Goal: Information Seeking & Learning: Learn about a topic

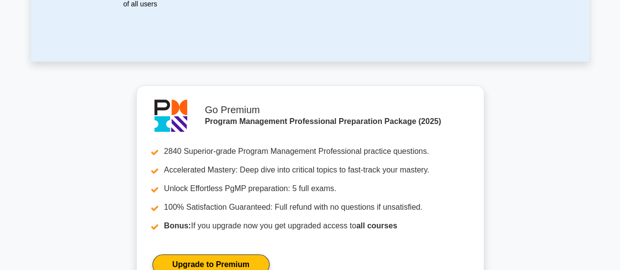
scroll to position [43, 0]
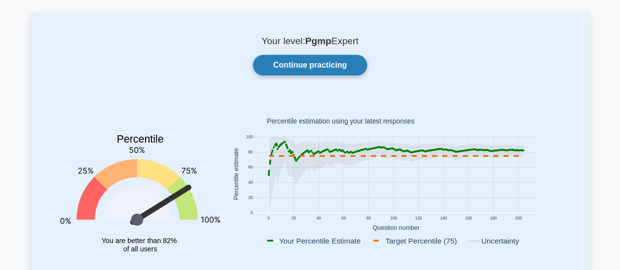
click at [301, 64] on link "Continue practicing" at bounding box center [310, 65] width 114 height 21
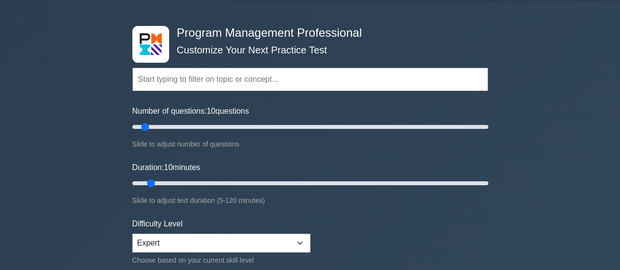
scroll to position [49, 0]
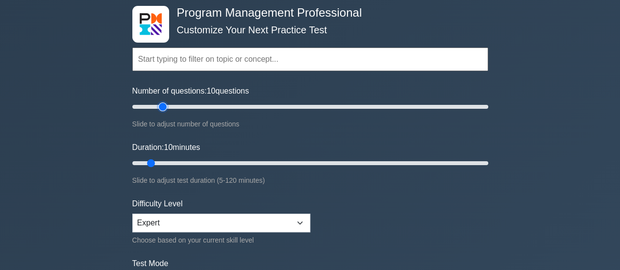
type input "20"
click at [161, 108] on input "Number of questions: 10 questions" at bounding box center [310, 107] width 356 height 12
click at [174, 160] on input "Duration: 10 minutes" at bounding box center [310, 163] width 356 height 12
type input "25"
click at [190, 162] on input "Duration: 25 minutes" at bounding box center [310, 163] width 356 height 12
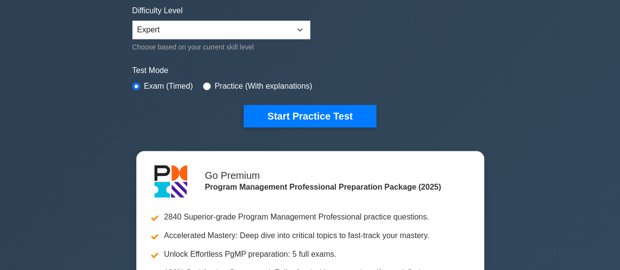
scroll to position [245, 0]
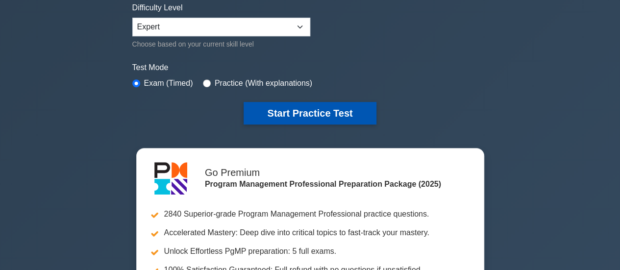
click at [292, 111] on button "Start Practice Test" at bounding box center [310, 113] width 132 height 23
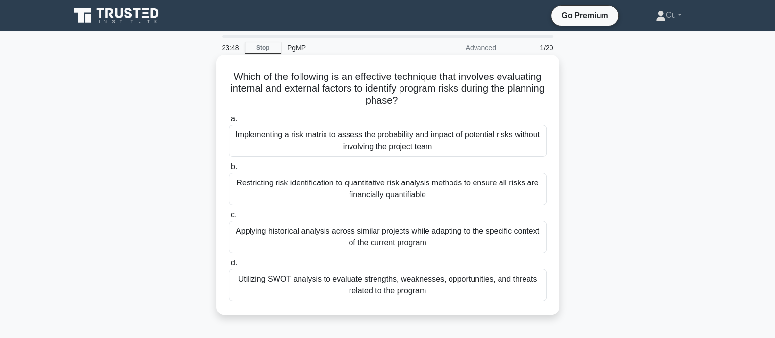
click at [375, 270] on div "Utilizing SWOT analysis to evaluate strengths, weaknesses, opportunities, and t…" at bounding box center [388, 285] width 318 height 32
click at [229, 266] on input "d. Utilizing SWOT analysis to evaluate strengths, weaknesses, opportunities, an…" at bounding box center [229, 263] width 0 height 6
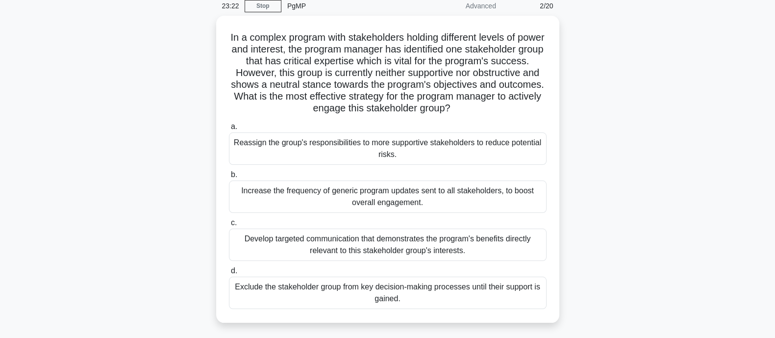
scroll to position [61, 0]
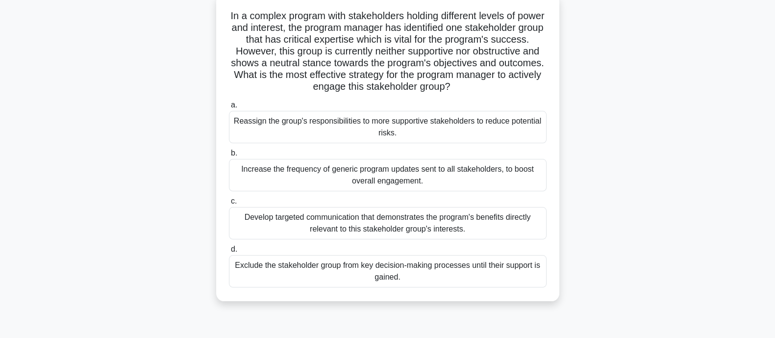
click at [461, 221] on div "Develop targeted communication that demonstrates the program's benefits directl…" at bounding box center [388, 223] width 318 height 32
click at [229, 204] on input "c. Develop targeted communication that demonstrates the program's benefits dire…" at bounding box center [229, 201] width 0 height 6
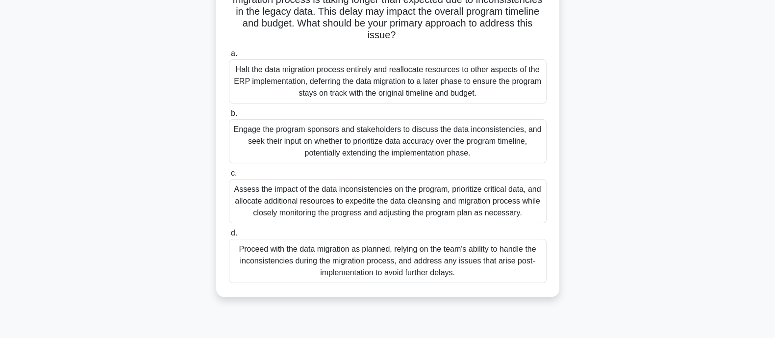
scroll to position [122, 0]
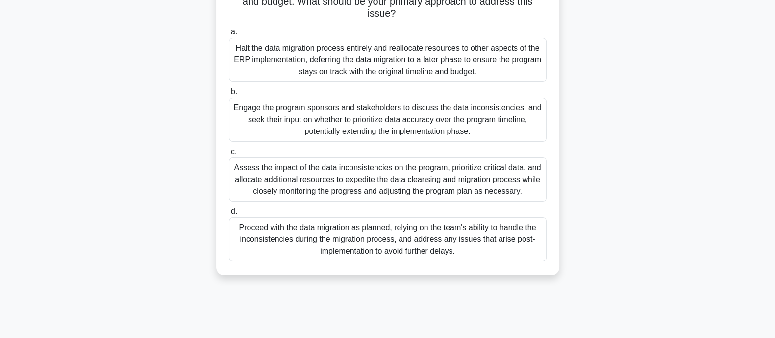
click at [475, 187] on div "Assess the impact of the data inconsistencies on the program, prioritize critic…" at bounding box center [388, 179] width 318 height 44
click at [229, 155] on input "c. Assess the impact of the data inconsistencies on the program, prioritize cri…" at bounding box center [229, 152] width 0 height 6
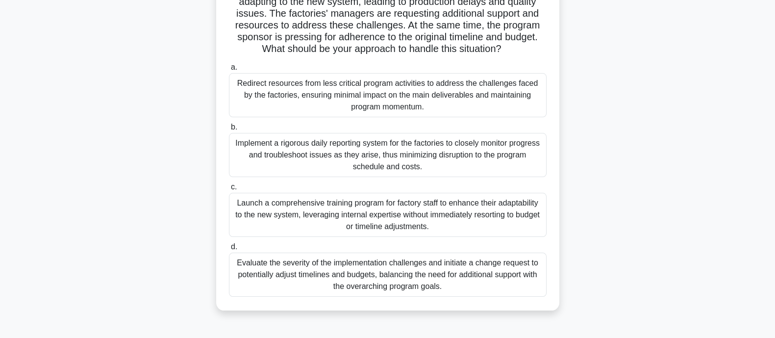
click at [355, 219] on div "Launch a comprehensive training program for factory staff to enhance their adap…" at bounding box center [388, 215] width 318 height 44
click at [229, 190] on input "c. Launch a comprehensive training program for factory staff to enhance their a…" at bounding box center [229, 187] width 0 height 6
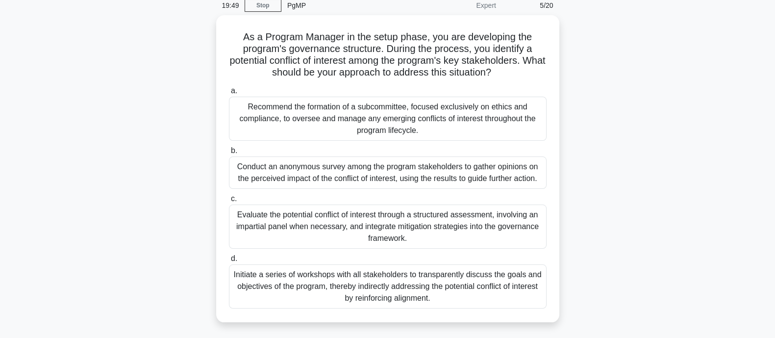
scroll to position [61, 0]
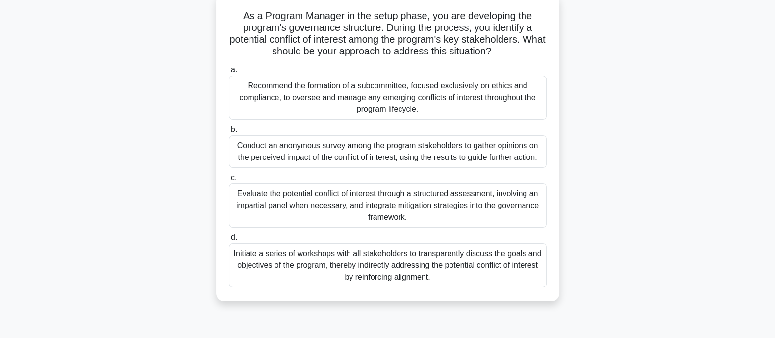
click at [367, 265] on div "Initiate a series of workshops with all stakeholders to transparently discuss t…" at bounding box center [388, 265] width 318 height 44
click at [229, 241] on input "d. Initiate a series of workshops with all stakeholders to transparently discus…" at bounding box center [229, 237] width 0 height 6
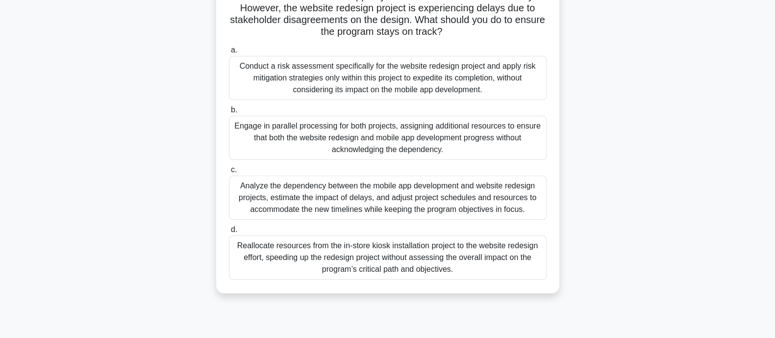
scroll to position [122, 0]
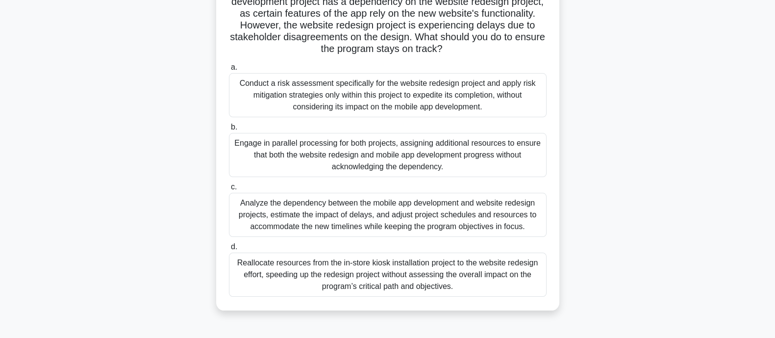
click at [396, 214] on div "Analyze the dependency between the mobile app development and website redesign …" at bounding box center [388, 215] width 318 height 44
click at [229, 190] on input "c. Analyze the dependency between the mobile app development and website redesi…" at bounding box center [229, 187] width 0 height 6
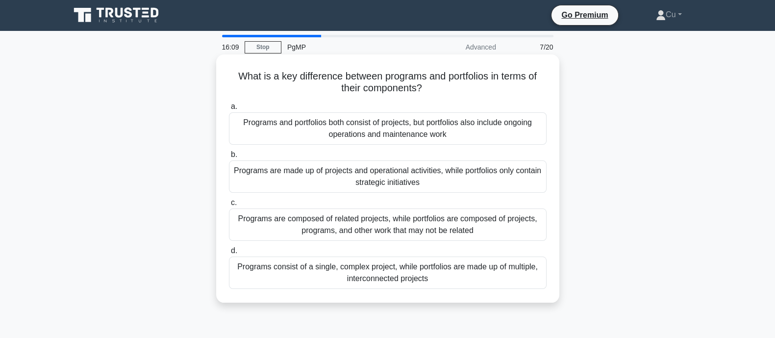
scroll to position [0, 0]
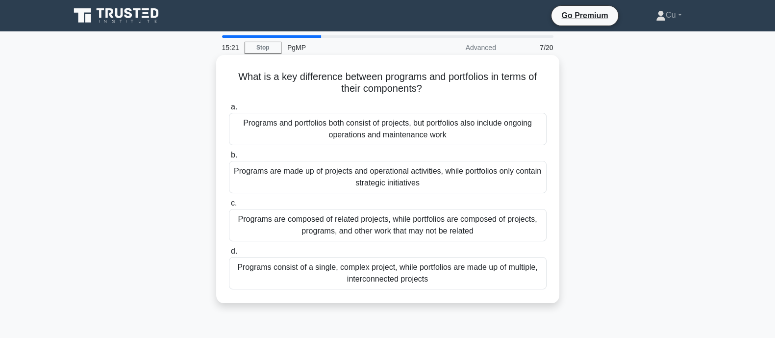
click at [387, 224] on div "Programs are composed of related projects, while portfolios are composed of pro…" at bounding box center [388, 225] width 318 height 32
click at [229, 206] on input "c. Programs are composed of related projects, while portfolios are composed of …" at bounding box center [229, 203] width 0 height 6
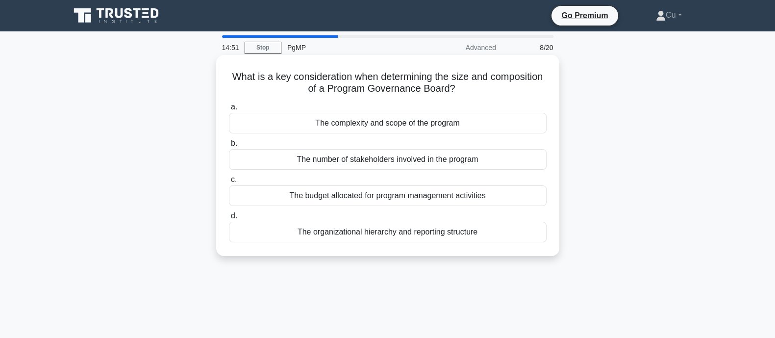
click at [427, 125] on div "The complexity and scope of the program" at bounding box center [388, 123] width 318 height 21
click at [229, 110] on input "a. The complexity and scope of the program" at bounding box center [229, 107] width 0 height 6
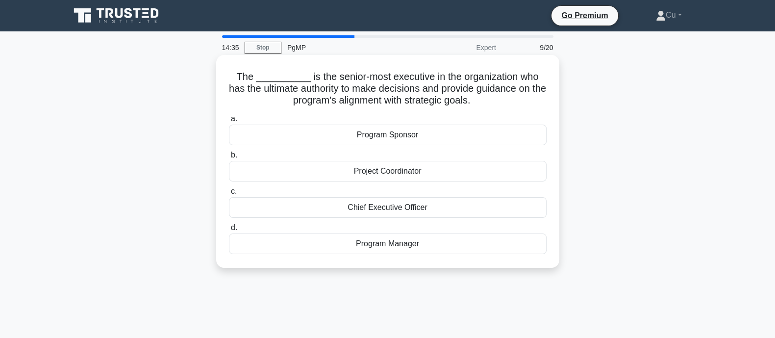
click at [388, 137] on div "Program Sponsor" at bounding box center [388, 135] width 318 height 21
click at [229, 122] on input "a. Program Sponsor" at bounding box center [229, 119] width 0 height 6
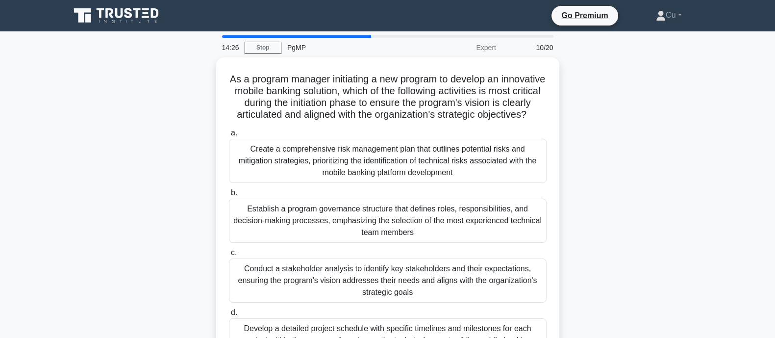
scroll to position [61, 0]
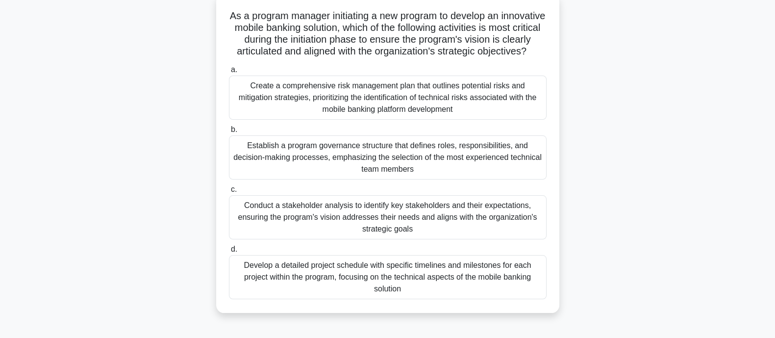
click at [368, 230] on div "Conduct a stakeholder analysis to identify key stakeholders and their expectati…" at bounding box center [388, 217] width 318 height 44
click at [229, 193] on input "c. Conduct a stakeholder analysis to identify key stakeholders and their expect…" at bounding box center [229, 189] width 0 height 6
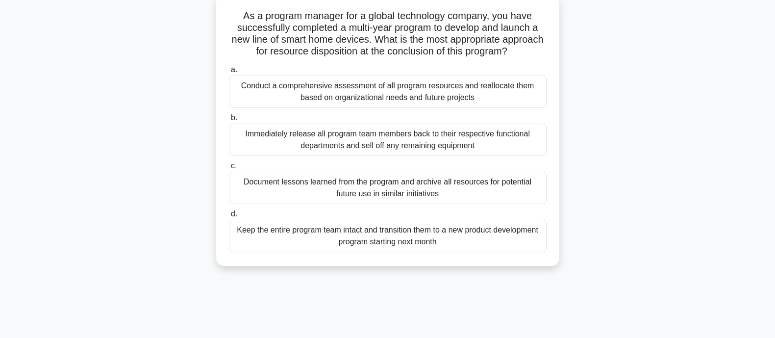
click at [441, 95] on div "Conduct a comprehensive assessment of all program resources and reallocate them…" at bounding box center [388, 91] width 318 height 32
click at [229, 73] on input "a. Conduct a comprehensive assessment of all program resources and reallocate t…" at bounding box center [229, 70] width 0 height 6
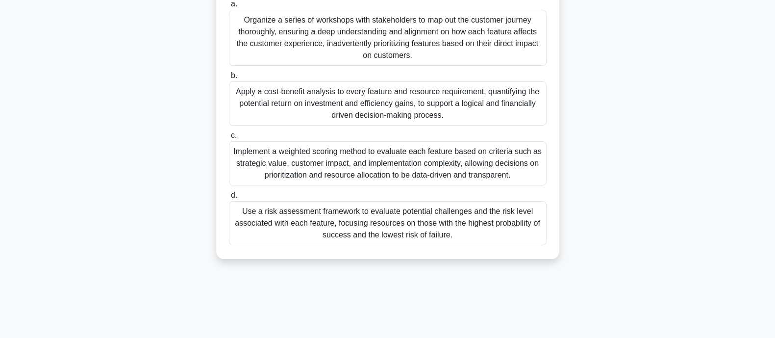
scroll to position [184, 0]
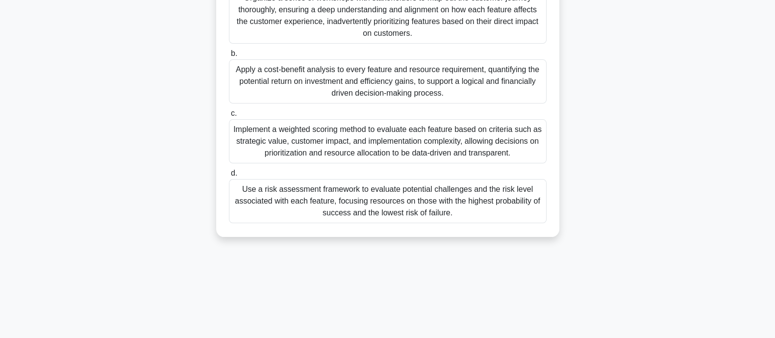
click at [523, 148] on div "Implement a weighted scoring method to evaluate each feature based on criteria …" at bounding box center [388, 141] width 318 height 44
click at [229, 117] on input "c. Implement a weighted scoring method to evaluate each feature based on criter…" at bounding box center [229, 113] width 0 height 6
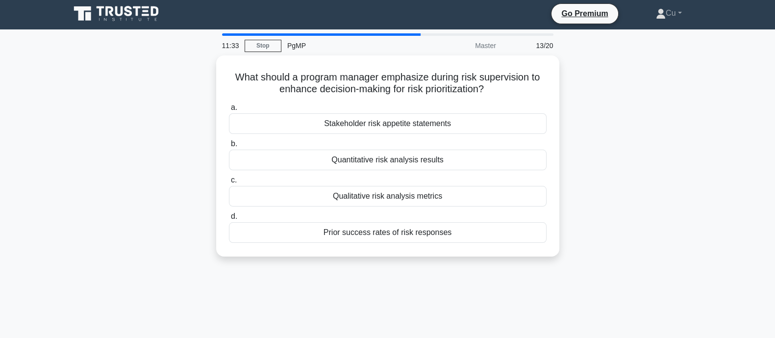
scroll to position [0, 0]
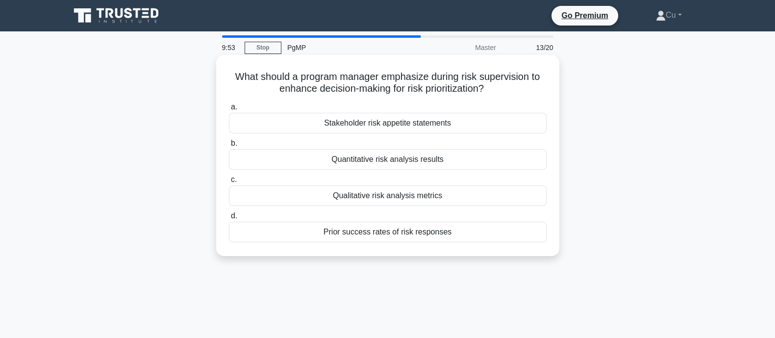
click at [353, 195] on div "Qualitative risk analysis metrics" at bounding box center [388, 195] width 318 height 21
click at [229, 183] on input "c. Qualitative risk analysis metrics" at bounding box center [229, 179] width 0 height 6
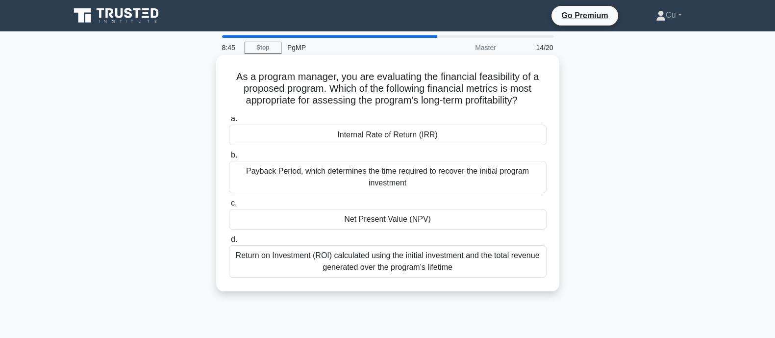
click at [367, 265] on div "Return on Investment (ROI) calculated using the initial investment and the tota…" at bounding box center [388, 261] width 318 height 32
click at [229, 243] on input "d. Return on Investment (ROI) calculated using the initial investment and the t…" at bounding box center [229, 239] width 0 height 6
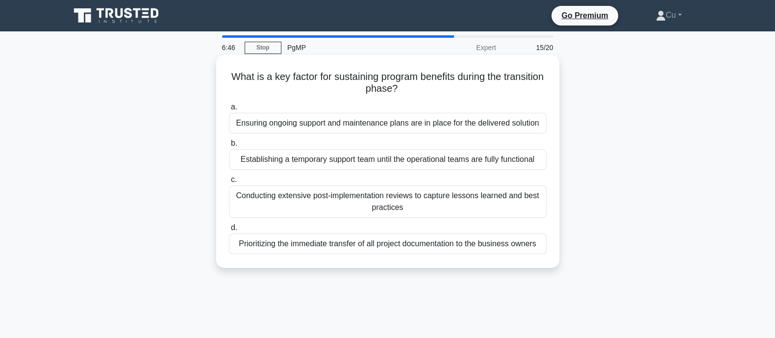
click at [374, 161] on div "Establishing a temporary support team until the operational teams are fully fun…" at bounding box center [388, 159] width 318 height 21
click at [229, 147] on input "b. Establishing a temporary support team until the operational teams are fully …" at bounding box center [229, 143] width 0 height 6
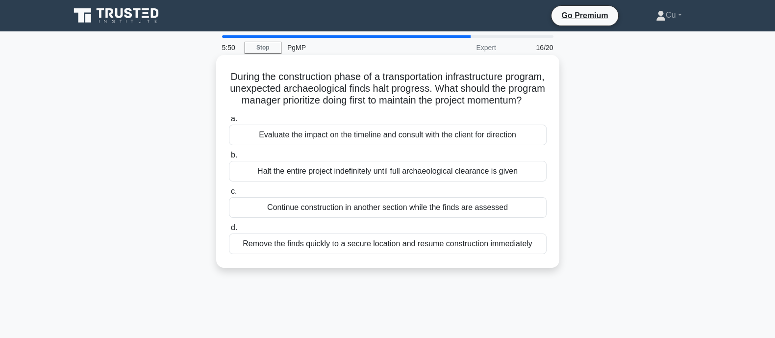
drag, startPoint x: 249, startPoint y: 77, endPoint x: 424, endPoint y: 120, distance: 179.8
click at [424, 120] on div "During the construction phase of a transportation infrastructure program, unexp…" at bounding box center [387, 161] width 335 height 205
copy h5 "During the construction phase of a transportation infrastructure program, unexp…"
click at [382, 254] on div "Remove the finds quickly to a secure location and resume construction immediate…" at bounding box center [388, 243] width 318 height 21
click at [229, 231] on input "d. Remove the finds quickly to a secure location and resume construction immedi…" at bounding box center [229, 228] width 0 height 6
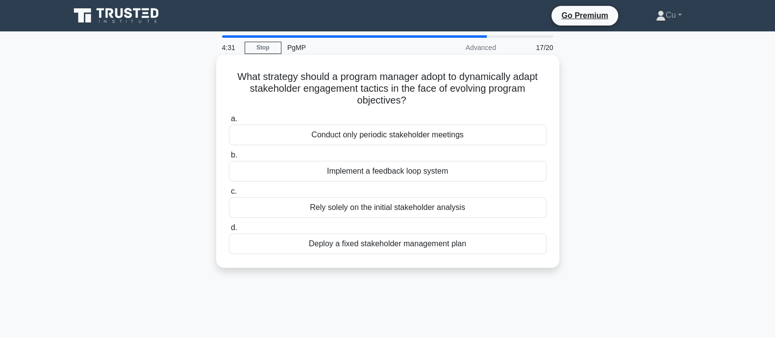
click at [423, 172] on div "Implement a feedback loop system" at bounding box center [388, 171] width 318 height 21
click at [229, 158] on input "b. Implement a feedback loop system" at bounding box center [229, 155] width 0 height 6
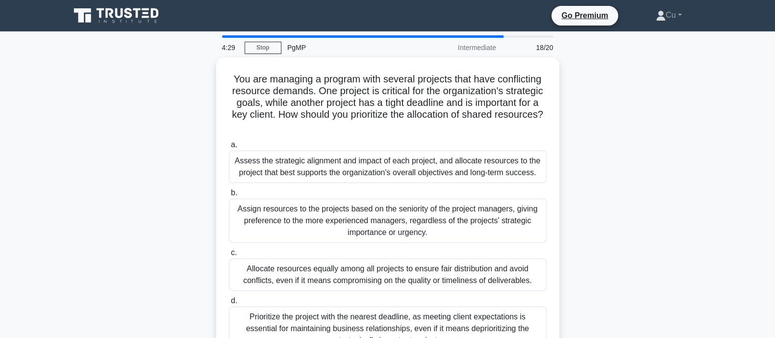
scroll to position [61, 0]
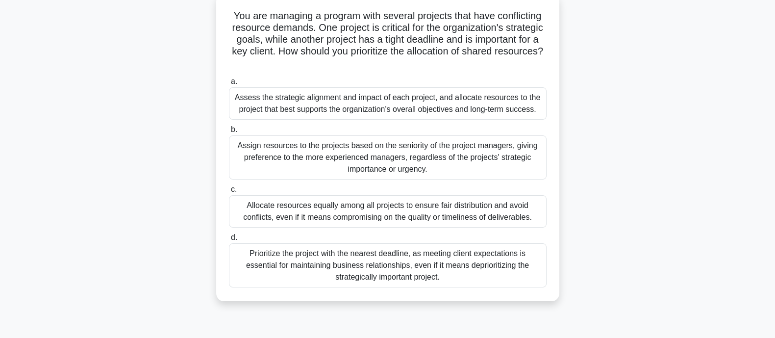
click at [348, 101] on div "Assess the strategic alignment and impact of each project, and allocate resourc…" at bounding box center [388, 103] width 318 height 32
click at [229, 85] on input "a. Assess the strategic alignment and impact of each project, and allocate reso…" at bounding box center [229, 81] width 0 height 6
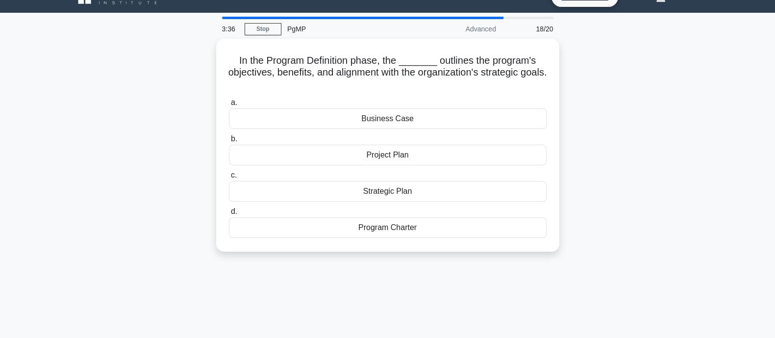
scroll to position [0, 0]
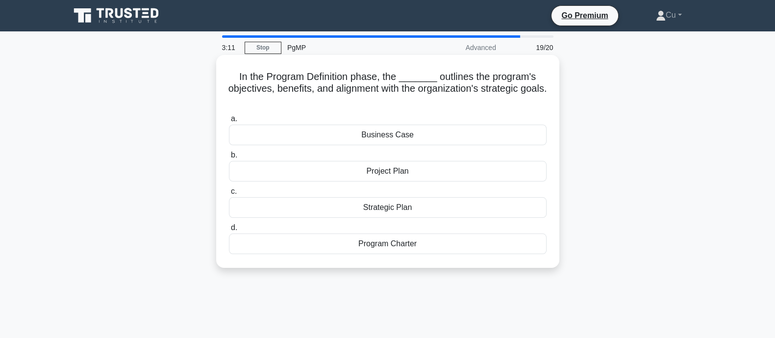
click at [386, 244] on div "Program Charter" at bounding box center [388, 243] width 318 height 21
click at [229, 231] on input "d. Program Charter" at bounding box center [229, 228] width 0 height 6
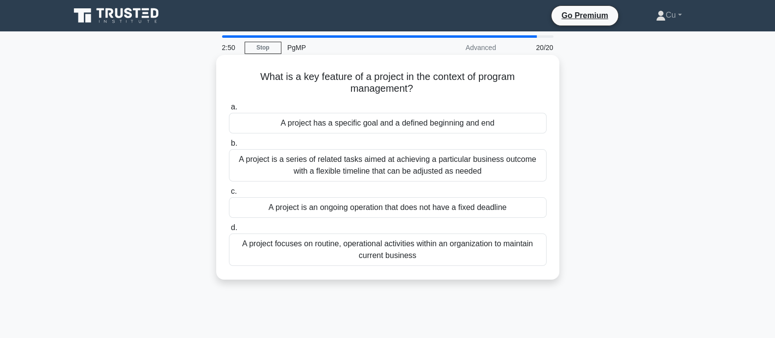
click at [462, 123] on div "A project has a specific goal and a defined beginning and end" at bounding box center [388, 123] width 318 height 21
click at [229, 110] on input "a. A project has a specific goal and a defined beginning and end" at bounding box center [229, 107] width 0 height 6
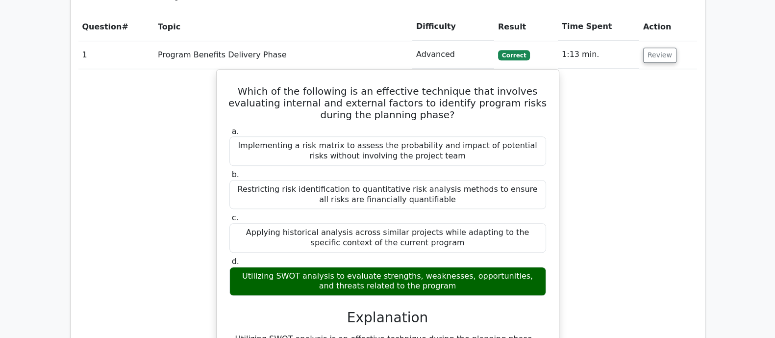
scroll to position [796, 0]
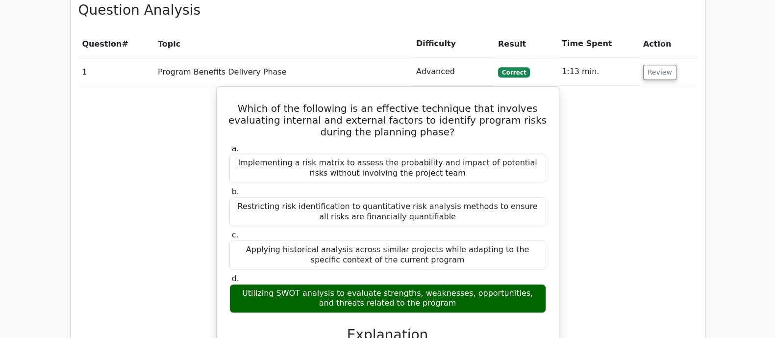
click at [656, 238] on div "Which of the following is an effective technique that involves evaluating inter…" at bounding box center [387, 275] width 619 height 378
click at [606, 138] on div "Which of the following is an effective technique that involves evaluating inter…" at bounding box center [387, 275] width 619 height 378
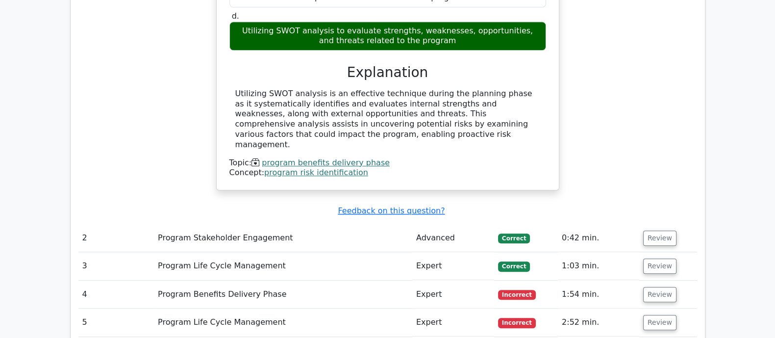
scroll to position [1042, 0]
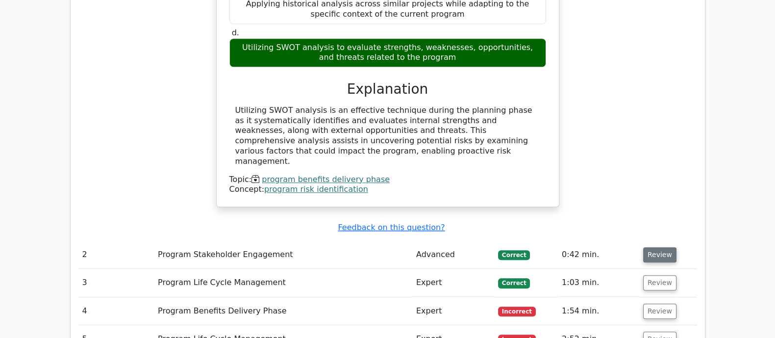
click at [660, 247] on button "Review" at bounding box center [659, 254] width 33 height 15
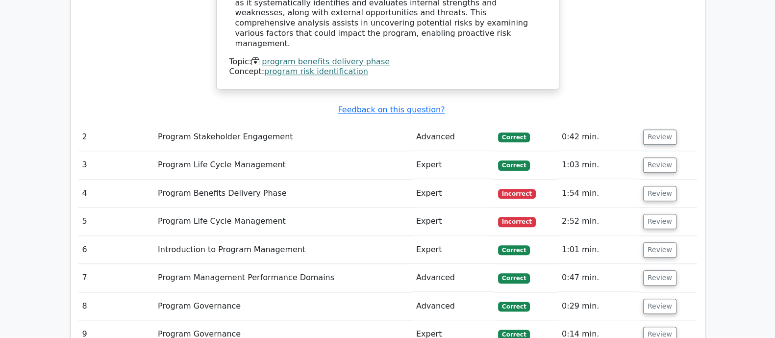
scroll to position [1103, 0]
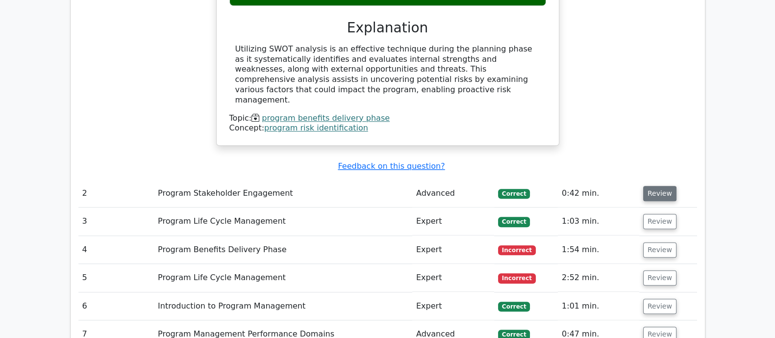
click at [658, 186] on button "Review" at bounding box center [659, 193] width 33 height 15
click at [656, 186] on button "Review" at bounding box center [659, 193] width 33 height 15
click at [654, 186] on button "Review" at bounding box center [659, 193] width 33 height 15
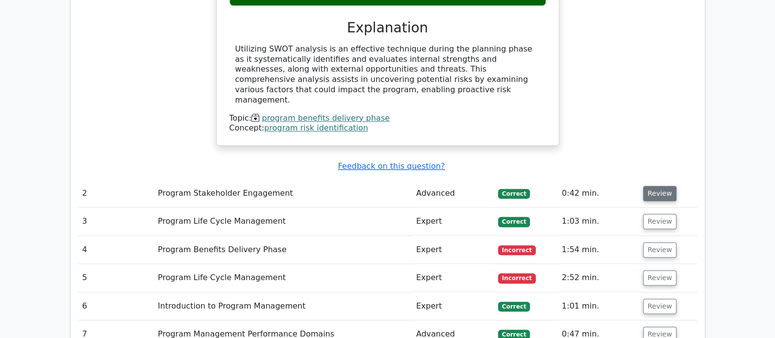
click at [660, 186] on button "Review" at bounding box center [659, 193] width 33 height 15
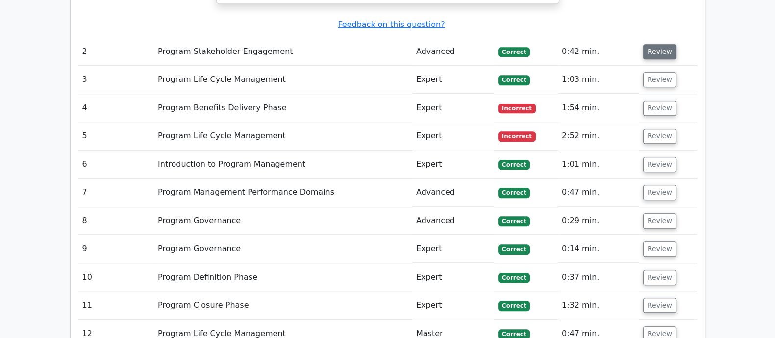
scroll to position [1226, 0]
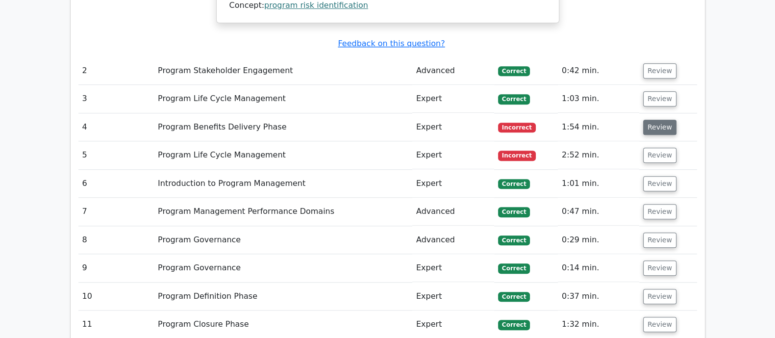
click at [650, 120] on button "Review" at bounding box center [659, 127] width 33 height 15
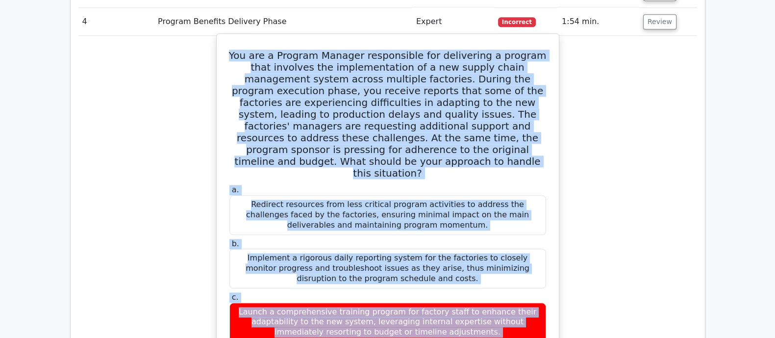
scroll to position [1409, 0]
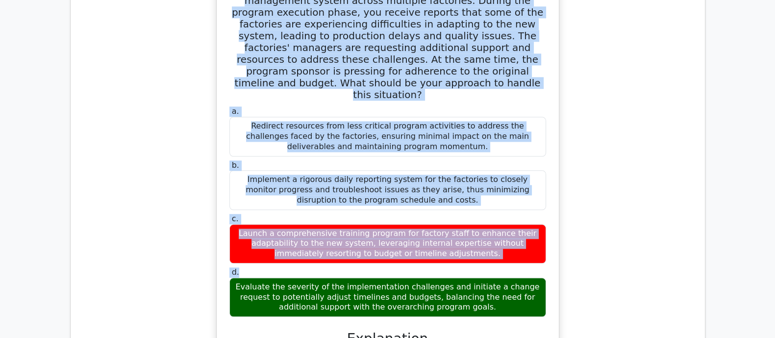
drag, startPoint x: 233, startPoint y: 114, endPoint x: 468, endPoint y: 230, distance: 261.5
click at [468, 230] on div "You are a Program Manager responsible for delivering a program that involves th…" at bounding box center [388, 231] width 334 height 544
copy div "You are a Program Manager responsible for delivering a program that involves th…"
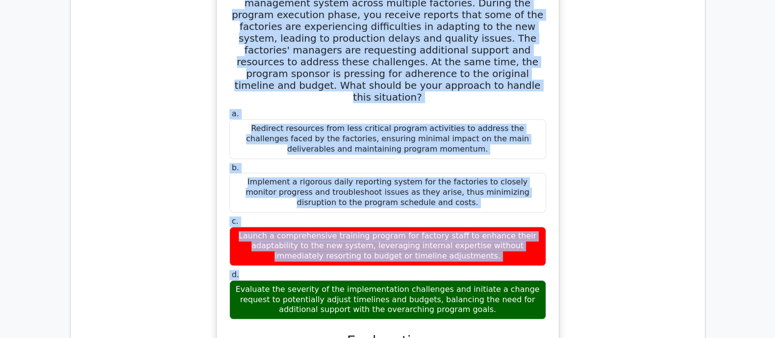
click at [617, 138] on div "You are a Program Manager responsible for delivering a program that involves th…" at bounding box center [387, 239] width 619 height 564
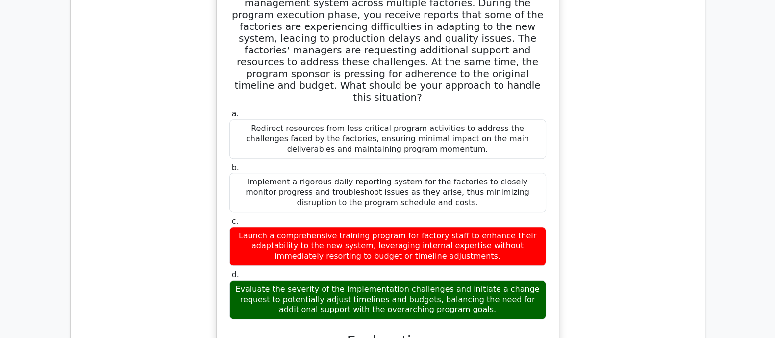
click at [623, 186] on div "You are a Program Manager responsible for delivering a program that involves th…" at bounding box center [387, 239] width 619 height 564
click at [603, 188] on div "You are a Program Manager responsible for delivering a program that involves th…" at bounding box center [387, 239] width 619 height 564
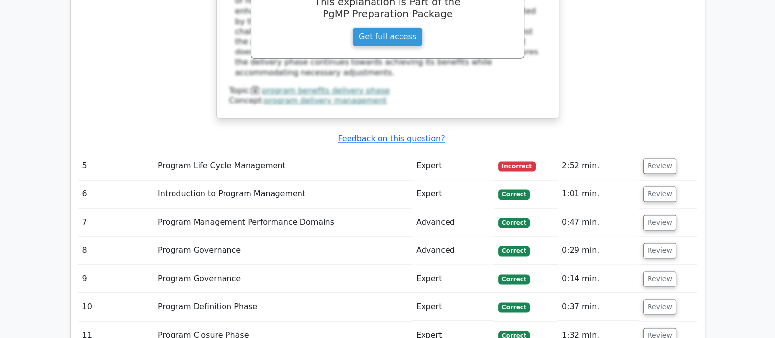
scroll to position [1838, 0]
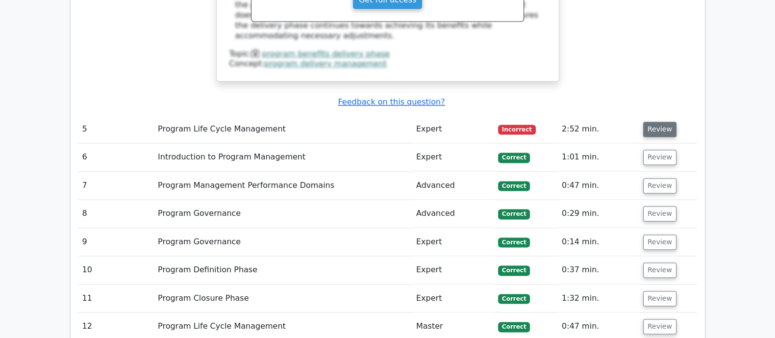
click at [666, 122] on button "Review" at bounding box center [659, 129] width 33 height 15
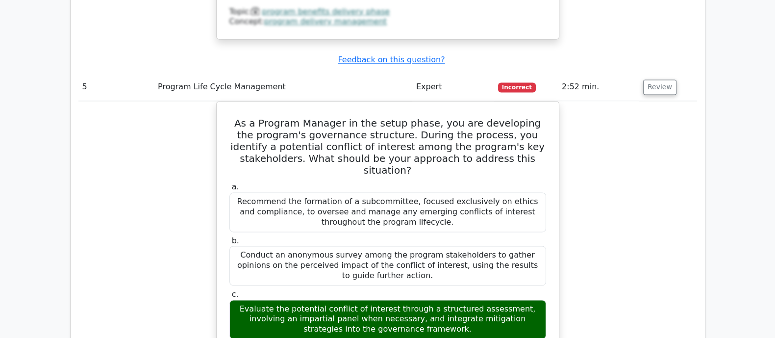
scroll to position [1899, 0]
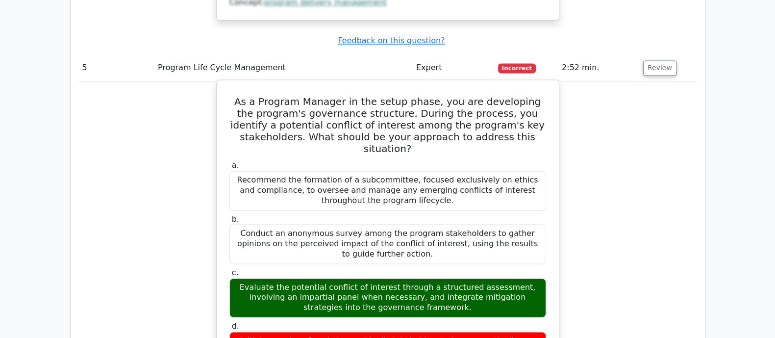
click at [245, 96] on h5 "As a Program Manager in the setup phase, you are developing the program's gover…" at bounding box center [387, 125] width 319 height 59
drag, startPoint x: 243, startPoint y: 27, endPoint x: 486, endPoint y: 272, distance: 344.9
click at [486, 272] on div "As a Program Manager in the setup phase, you are developing the program's gover…" at bounding box center [388, 310] width 334 height 452
copy div "As a Program Manager in the setup phase, you are developing the program's gover…"
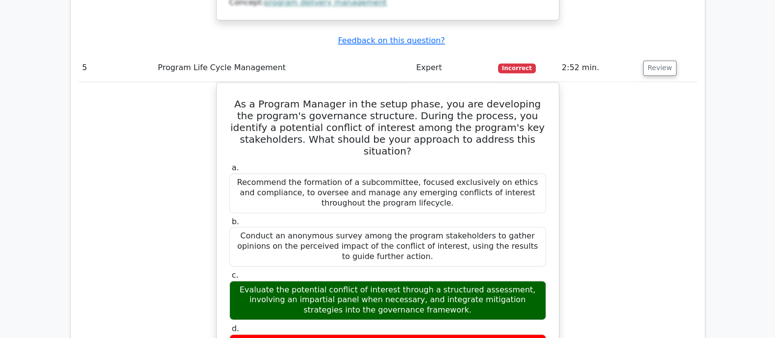
click at [607, 222] on div "As a Program Manager in the setup phase, you are developing the program's gover…" at bounding box center [387, 318] width 619 height 473
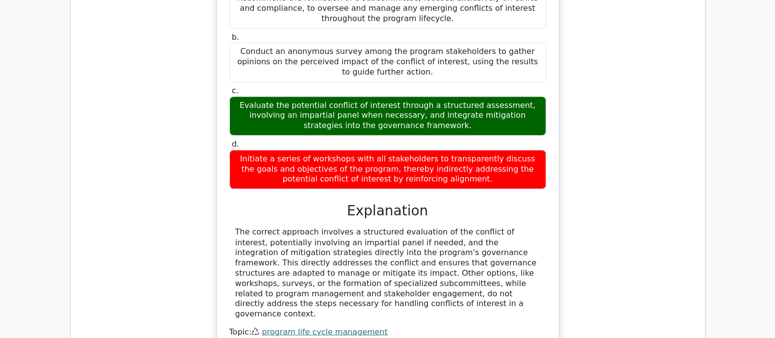
scroll to position [2267, 0]
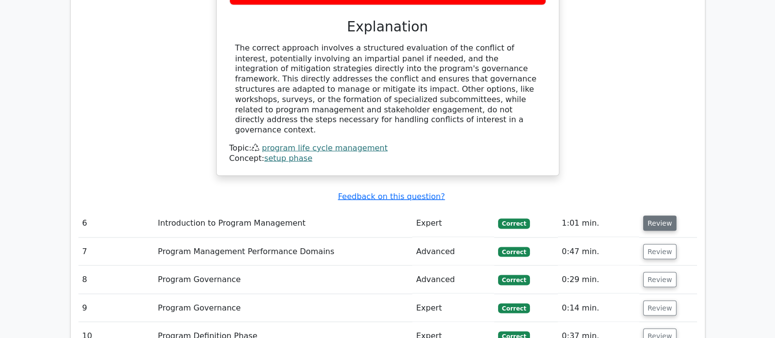
click at [650, 215] on button "Review" at bounding box center [659, 222] width 33 height 15
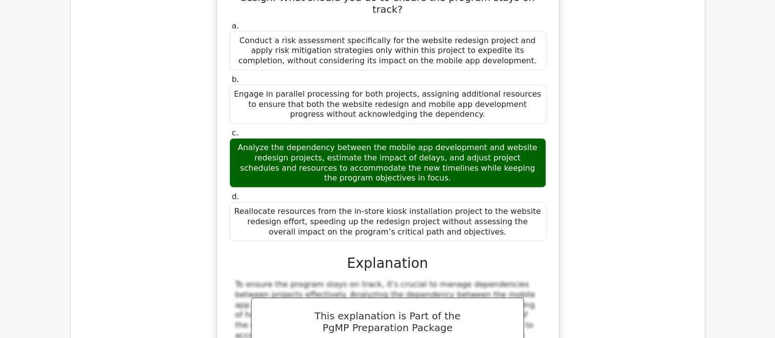
scroll to position [2880, 0]
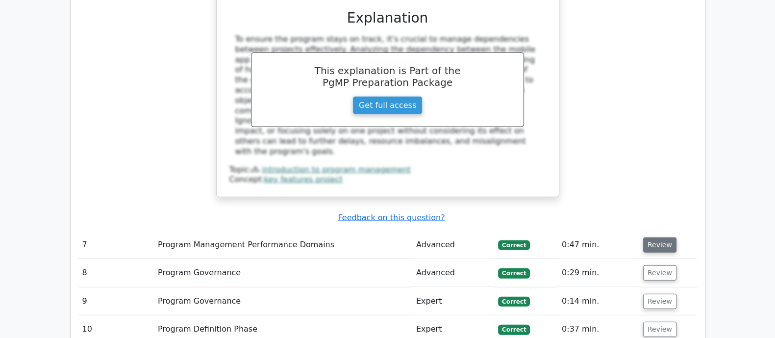
click at [663, 237] on button "Review" at bounding box center [659, 244] width 33 height 15
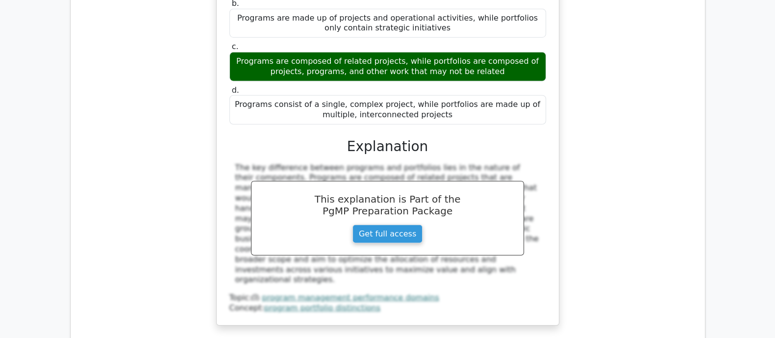
scroll to position [3247, 0]
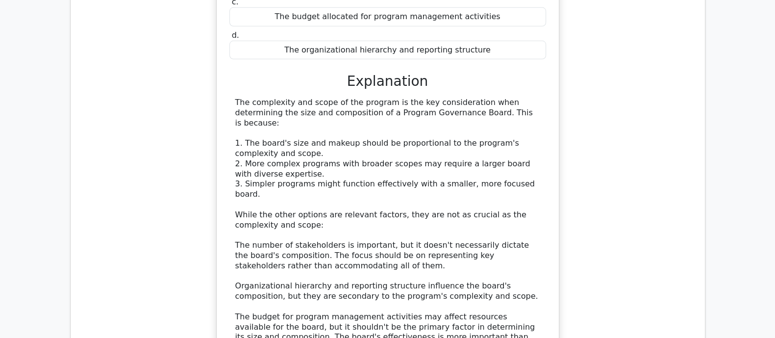
scroll to position [3737, 0]
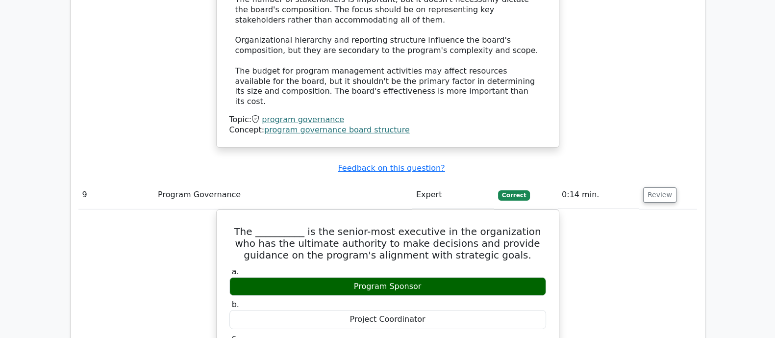
scroll to position [4167, 0]
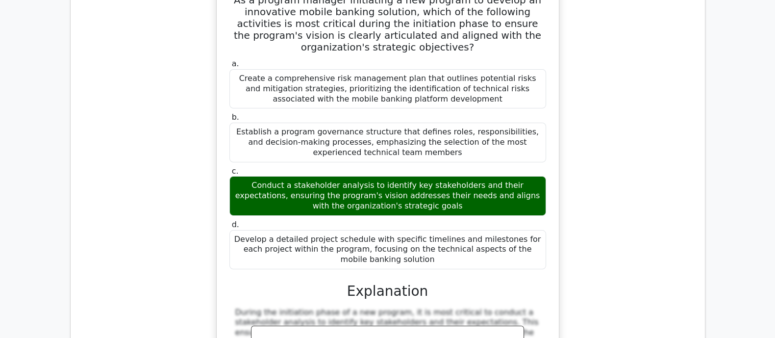
scroll to position [4718, 0]
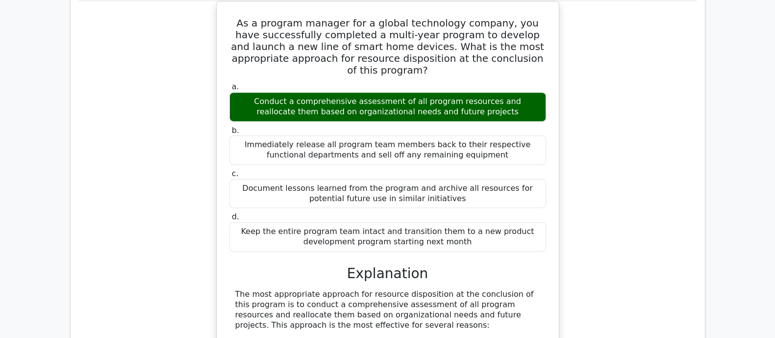
scroll to position [4963, 0]
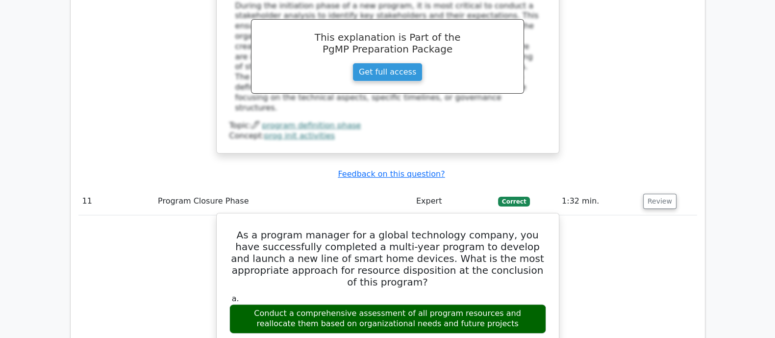
drag, startPoint x: 239, startPoint y: 19, endPoint x: 469, endPoint y: 223, distance: 307.3
copy div "As a program manager for a global technology company, you have successfully com…"
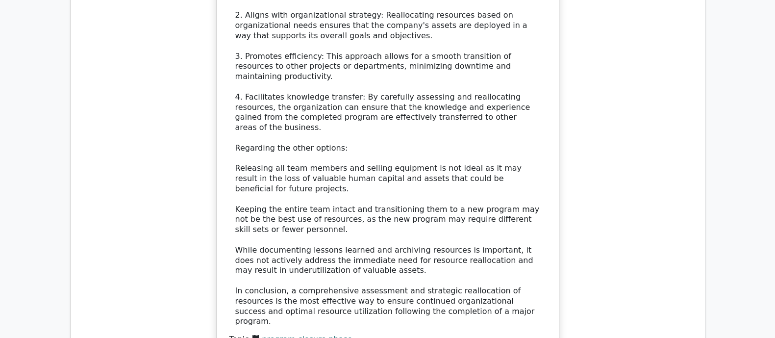
scroll to position [5576, 0]
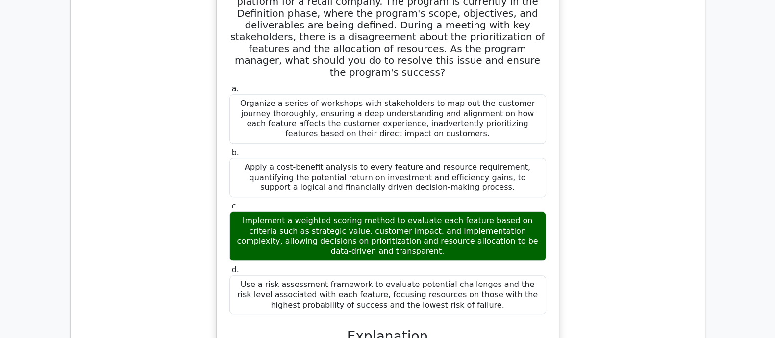
scroll to position [6127, 0]
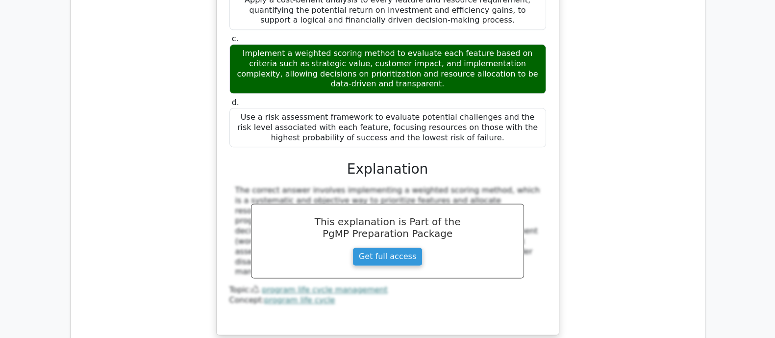
scroll to position [6188, 0]
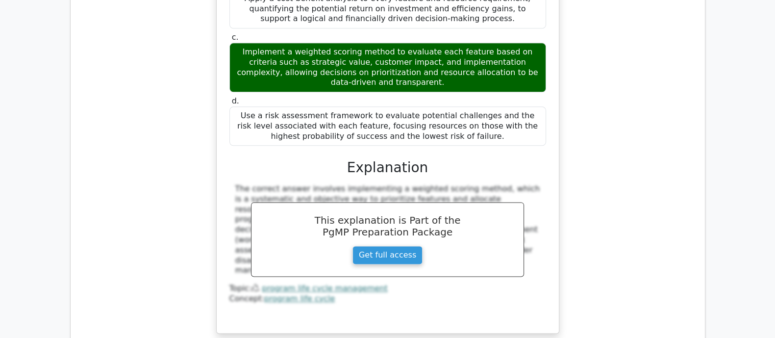
drag, startPoint x: 231, startPoint y: 170, endPoint x: 475, endPoint y: 254, distance: 258.7
copy div "What should a program manager emphasize during risk supervision to enhance deci…"
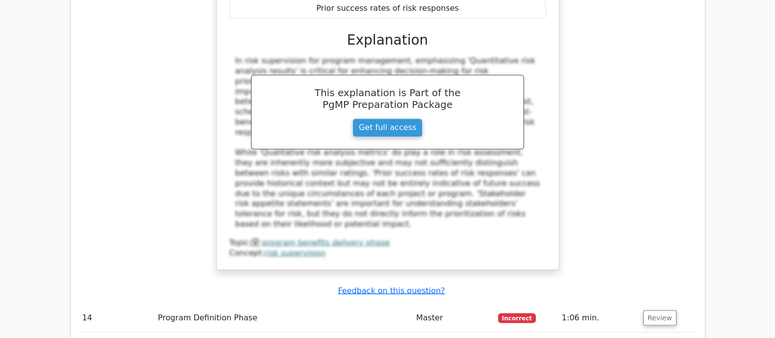
scroll to position [6556, 0]
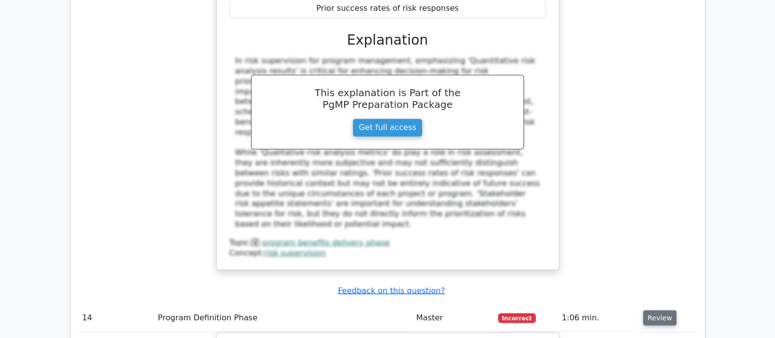
scroll to position [6740, 0]
drag, startPoint x: 230, startPoint y: 25, endPoint x: 483, endPoint y: 199, distance: 306.7
copy div "As a program manager, you are evaluating the financial feasibility of a propose…"
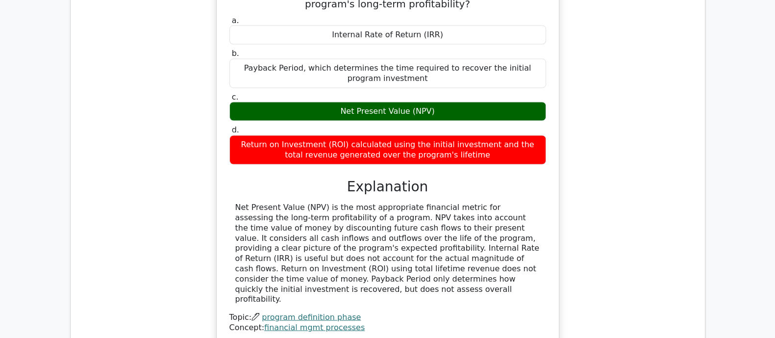
scroll to position [7046, 0]
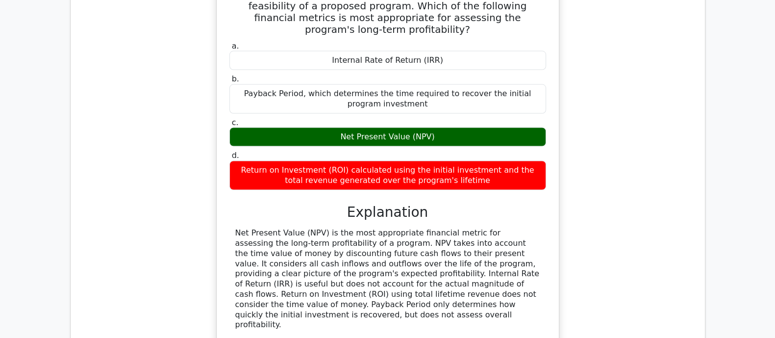
scroll to position [7169, 0]
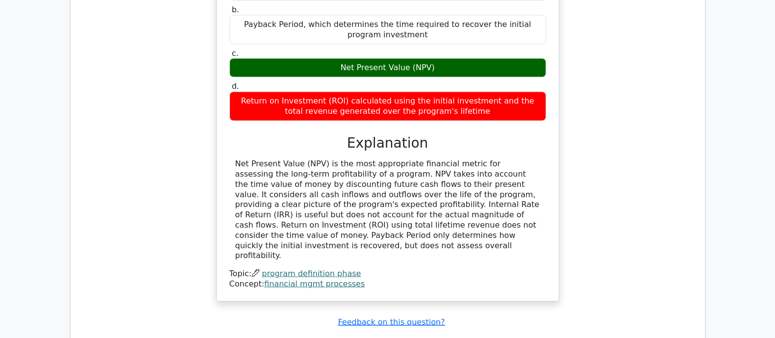
drag, startPoint x: 245, startPoint y: 147, endPoint x: 548, endPoint y: 193, distance: 305.9
copy div "What is a key factor for sustaining program benefits during the transition phas…"
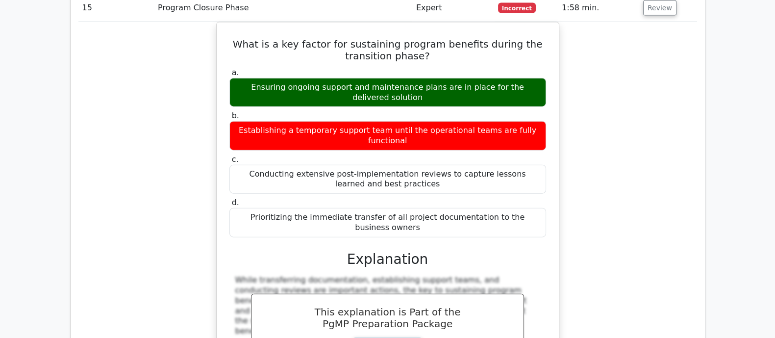
scroll to position [7414, 0]
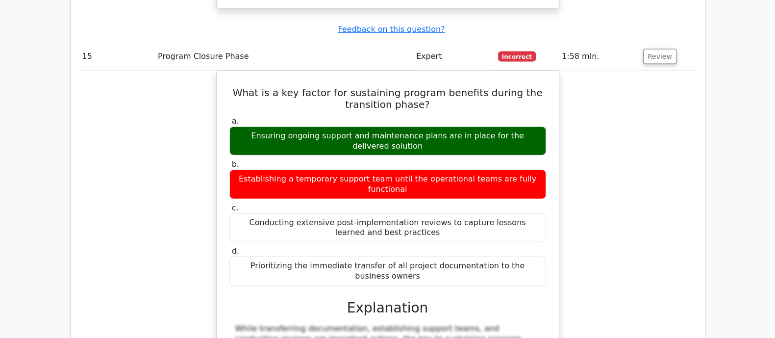
scroll to position [7536, 0]
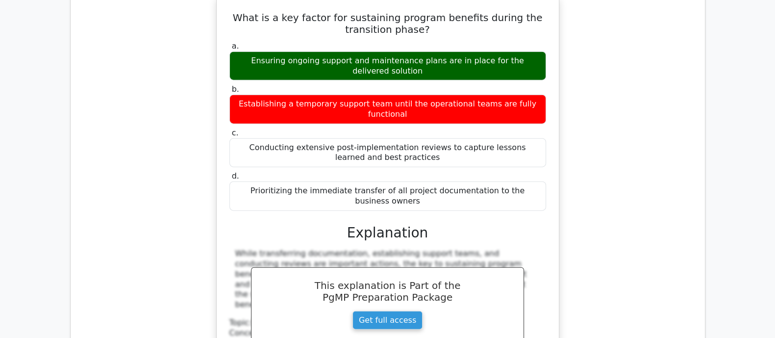
drag, startPoint x: 246, startPoint y: 102, endPoint x: 540, endPoint y: 266, distance: 337.3
copy div "During the construction phase of a transportation infrastructure program, unexp…"
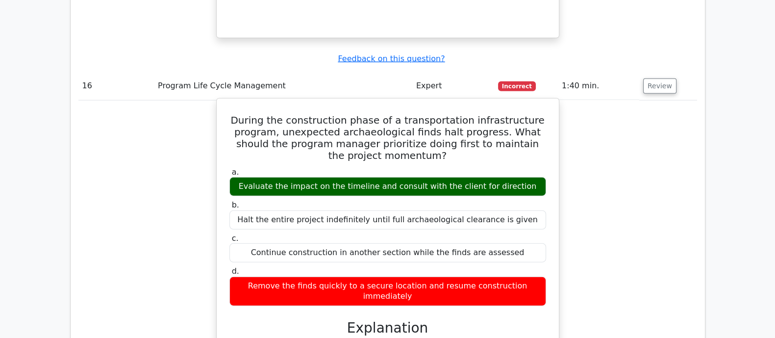
scroll to position [7965, 0]
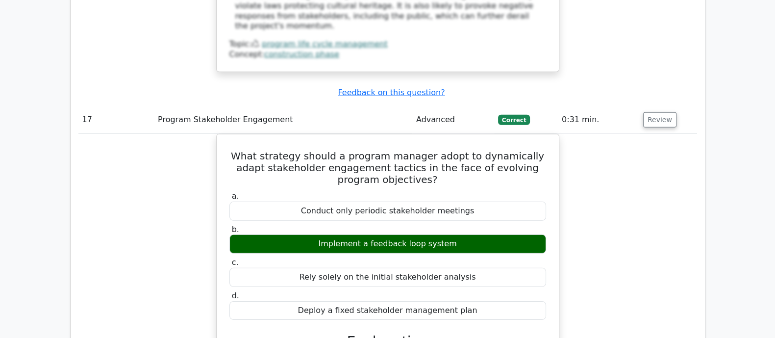
scroll to position [8456, 0]
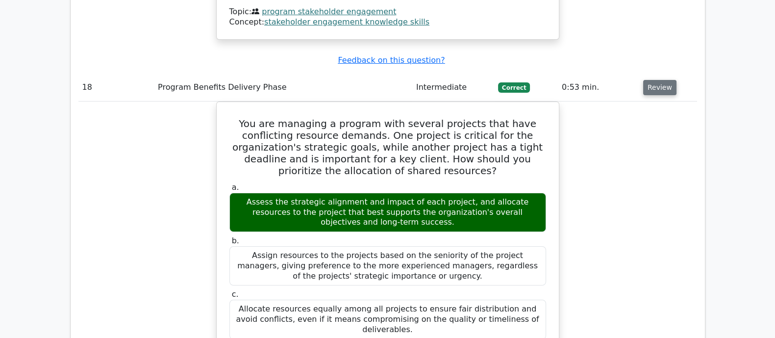
scroll to position [9069, 0]
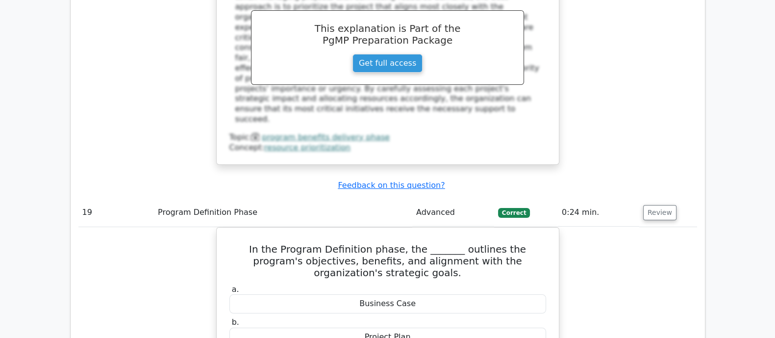
scroll to position [9498, 0]
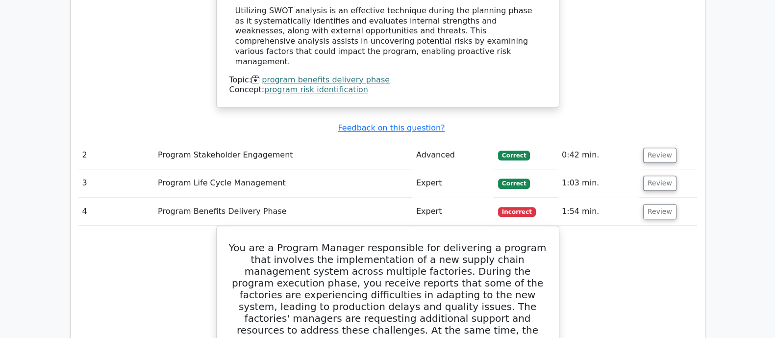
scroll to position [1145, 0]
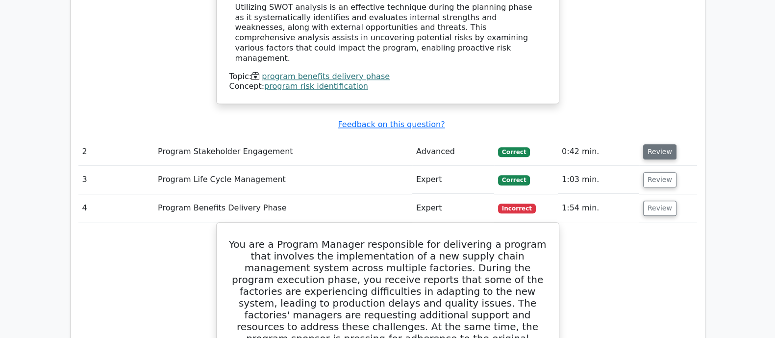
click at [648, 144] on button "Review" at bounding box center [659, 151] width 33 height 15
click at [651, 172] on button "Review" at bounding box center [659, 179] width 33 height 15
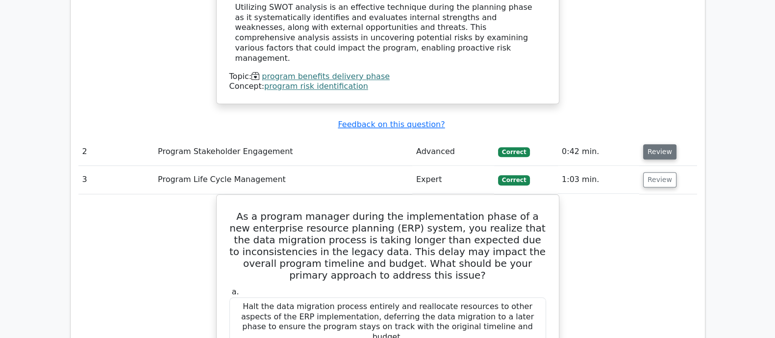
click at [654, 144] on button "Review" at bounding box center [659, 151] width 33 height 15
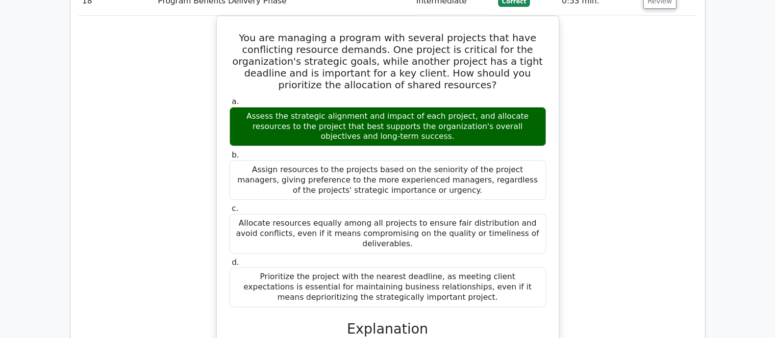
scroll to position [10701, 0]
